Goal: Task Accomplishment & Management: Use online tool/utility

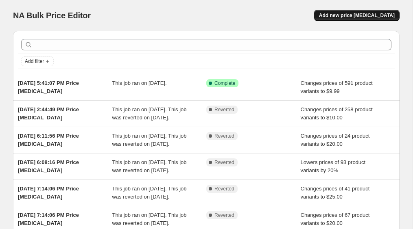
click at [370, 14] on span "Add new price [MEDICAL_DATA]" at bounding box center [357, 15] width 76 height 7
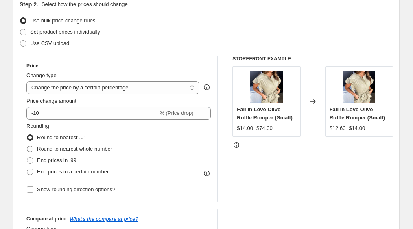
scroll to position [102, 0]
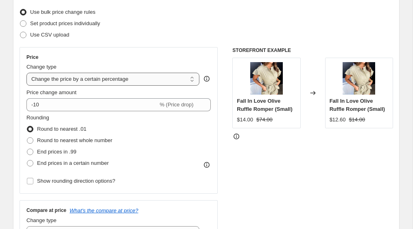
click at [140, 84] on select "Change the price to a certain amount Change the price by a certain amount Chang…" at bounding box center [112, 79] width 173 height 13
click at [156, 77] on select "Change the price to a certain amount Change the price by a certain amount Chang…" at bounding box center [112, 79] width 173 height 13
select select "to"
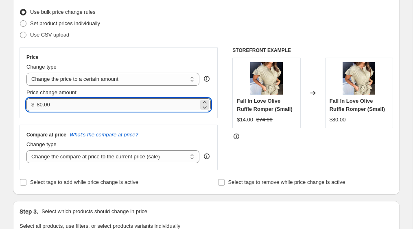
click at [167, 100] on input "80.00" at bounding box center [117, 104] width 161 height 13
type input "8"
type input "9.99"
click at [220, 106] on div "Price Change type Change the price to a certain amount Change the price by a ce…" at bounding box center [206, 108] width 373 height 123
click at [68, 157] on select "Change the compare at price to the current price (sale) Change the compare at p…" at bounding box center [112, 156] width 173 height 13
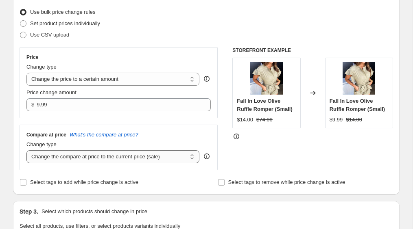
select select "no_change"
click at [226, 105] on div "Price Change type Change the price to a certain amount Change the price by a ce…" at bounding box center [206, 108] width 373 height 123
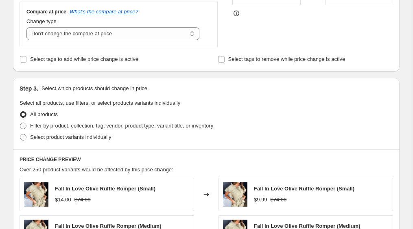
scroll to position [230, 0]
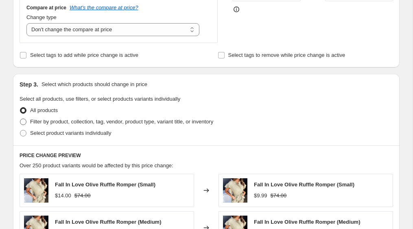
click at [23, 126] on label "Filter by product, collection, tag, vendor, product type, variant title, or inv…" at bounding box center [117, 121] width 194 height 11
click at [20, 119] on input "Filter by product, collection, tag, vendor, product type, variant title, or inv…" at bounding box center [20, 119] width 0 height 0
radio input "true"
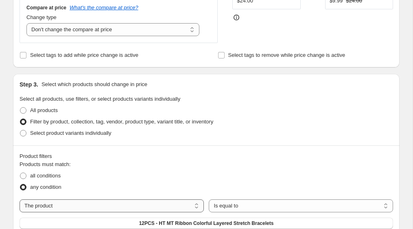
click at [56, 205] on select "The product The product's collection The product's tag The product's vendor The…" at bounding box center [112, 206] width 184 height 13
select select "collection"
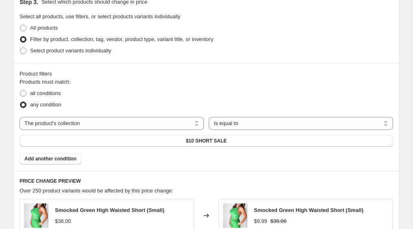
scroll to position [314, 0]
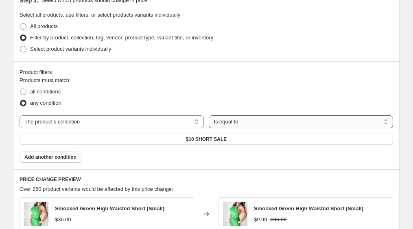
click at [237, 122] on select "Is equal to Is not equal to" at bounding box center [301, 122] width 184 height 13
click at [191, 140] on span "$10 SHORT SALE" at bounding box center [206, 139] width 41 height 7
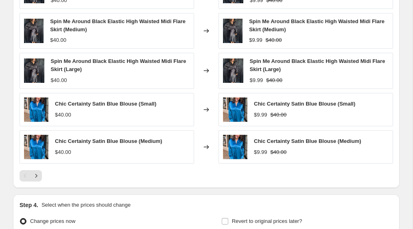
scroll to position [622, 0]
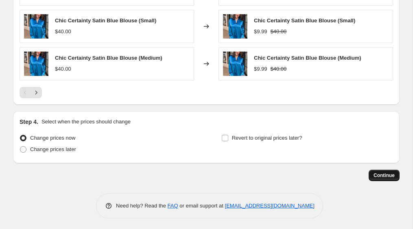
click at [390, 177] on span "Continue" at bounding box center [383, 175] width 21 height 7
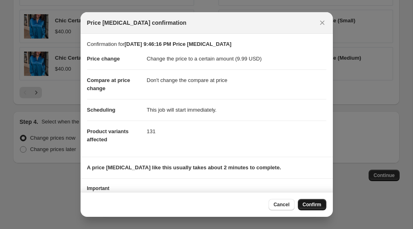
click at [318, 202] on span "Confirm" at bounding box center [312, 205] width 19 height 7
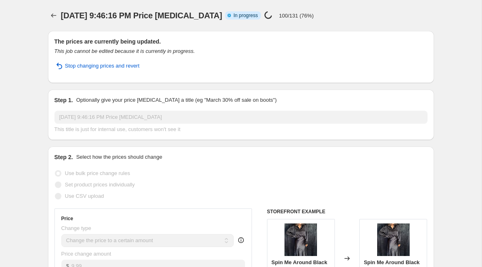
select select "no_change"
select select "collection"
